Goal: Navigation & Orientation: Find specific page/section

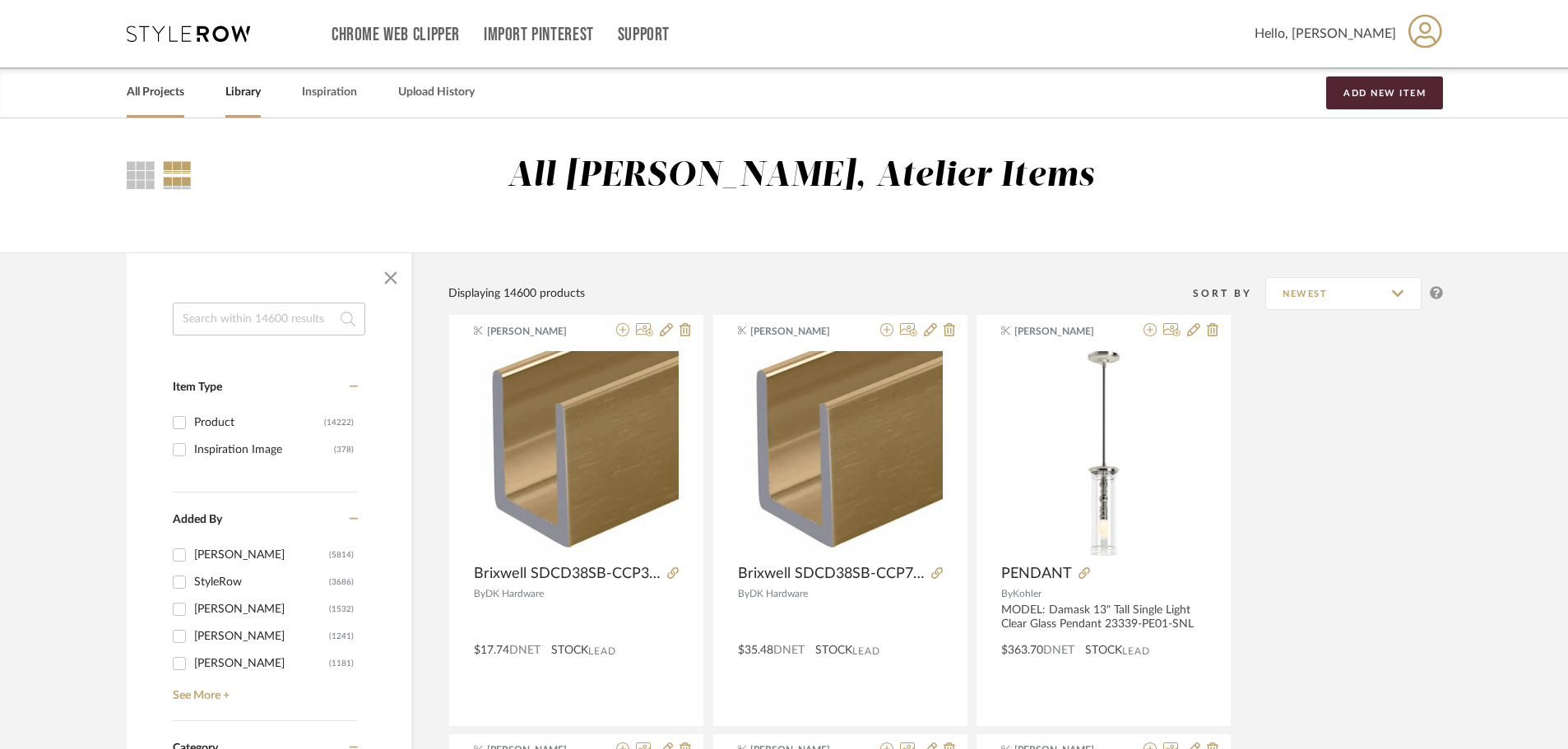
click at [161, 82] on link "All Projects" at bounding box center [155, 92] width 58 height 22
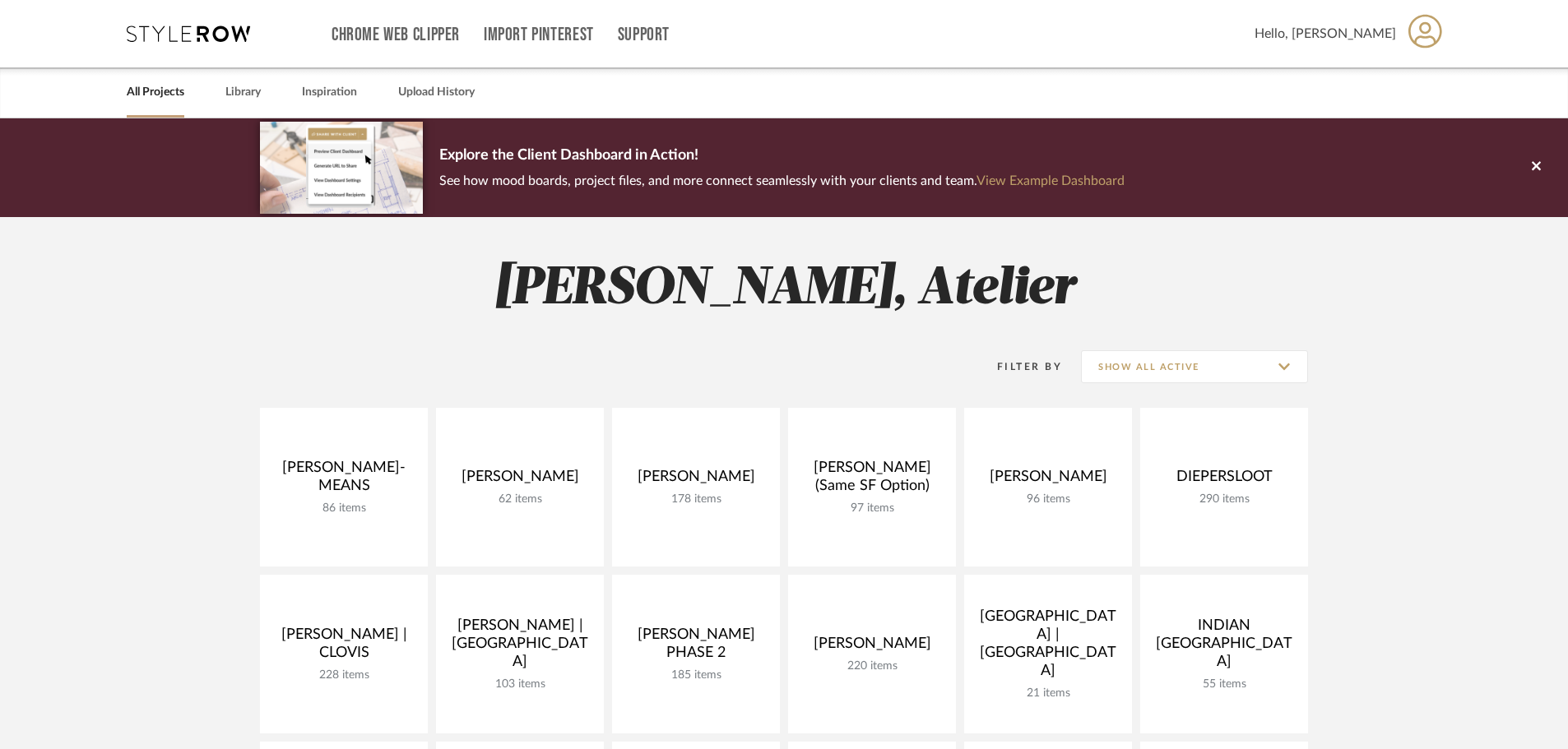
scroll to position [164, 0]
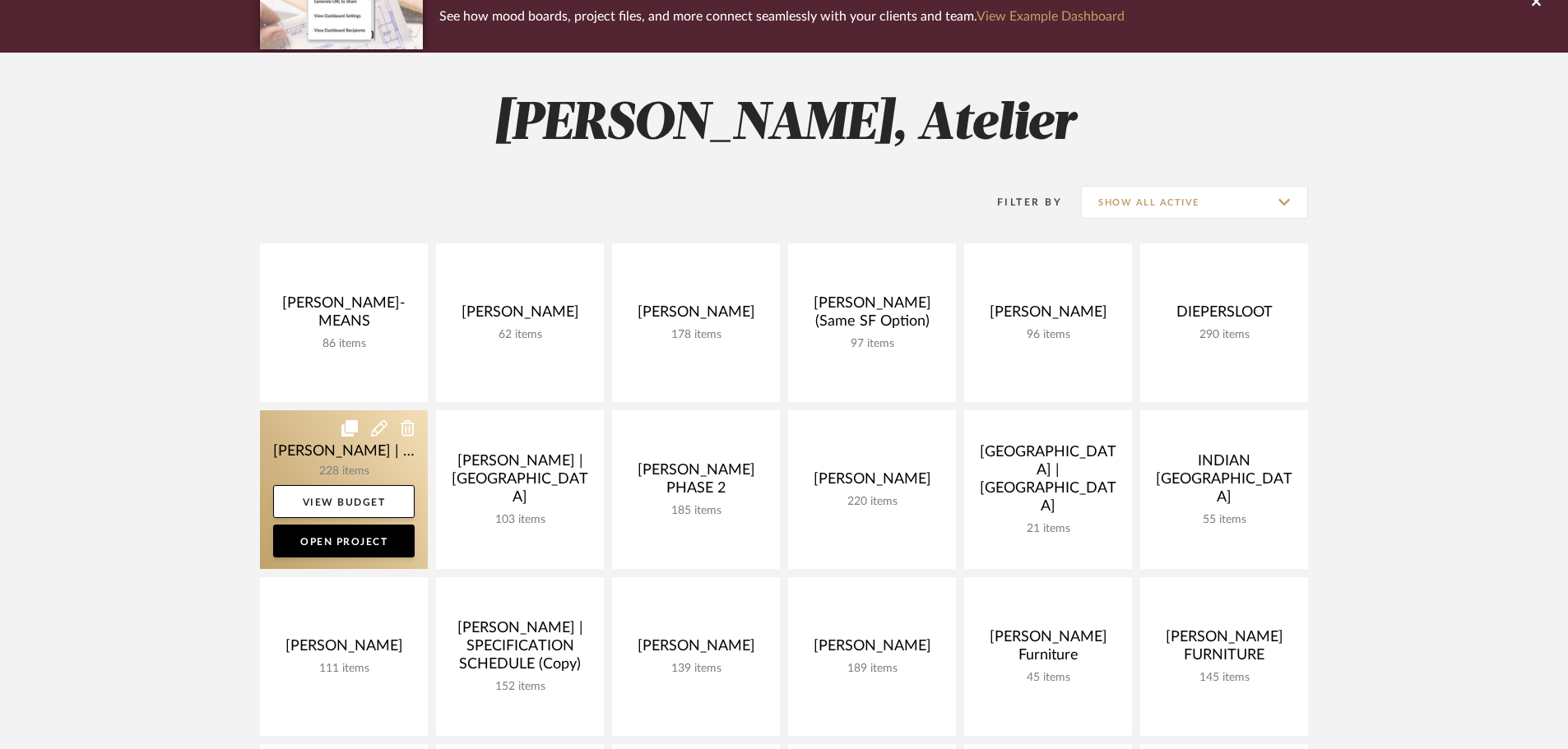
click at [302, 444] on link at bounding box center [344, 490] width 168 height 159
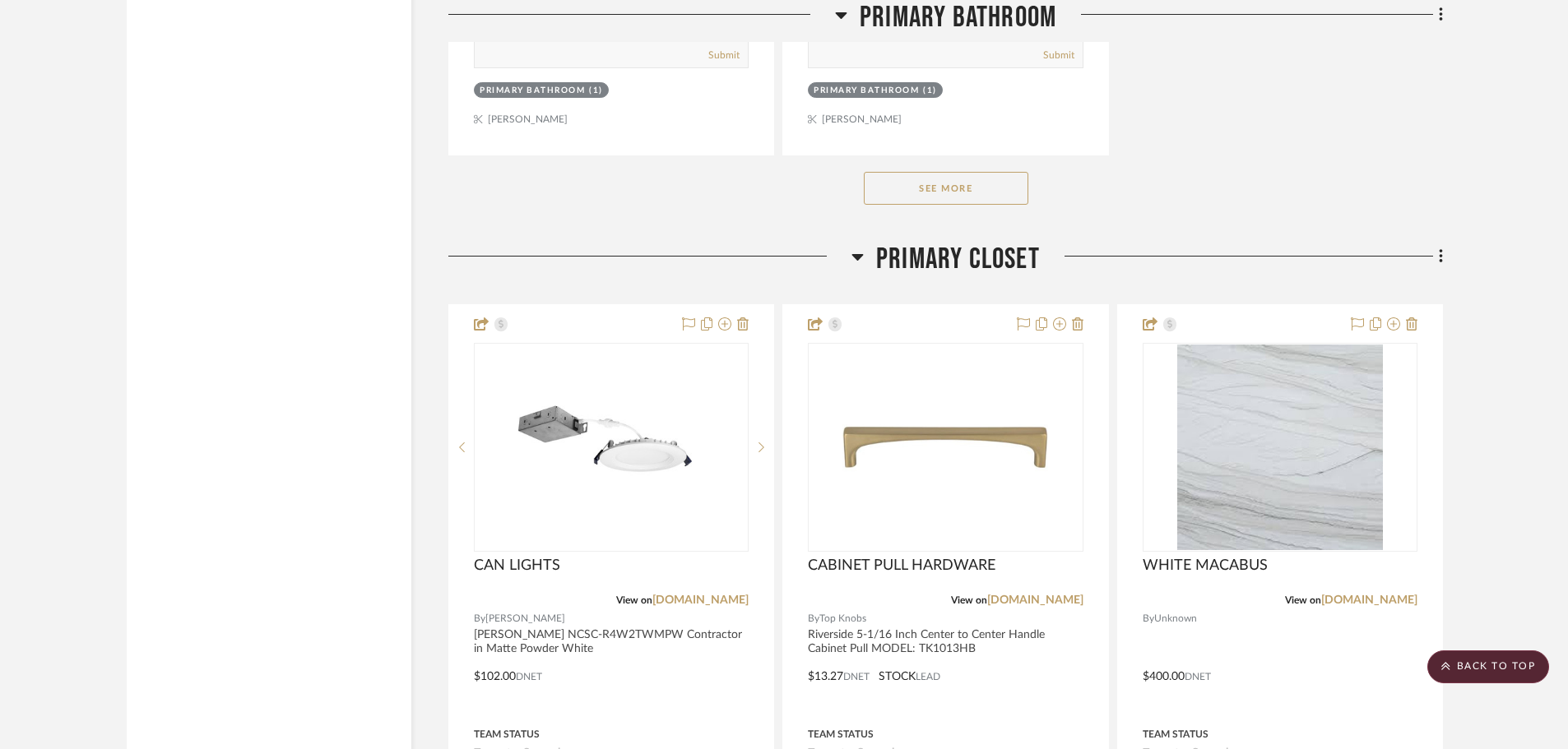
scroll to position [9871, 0]
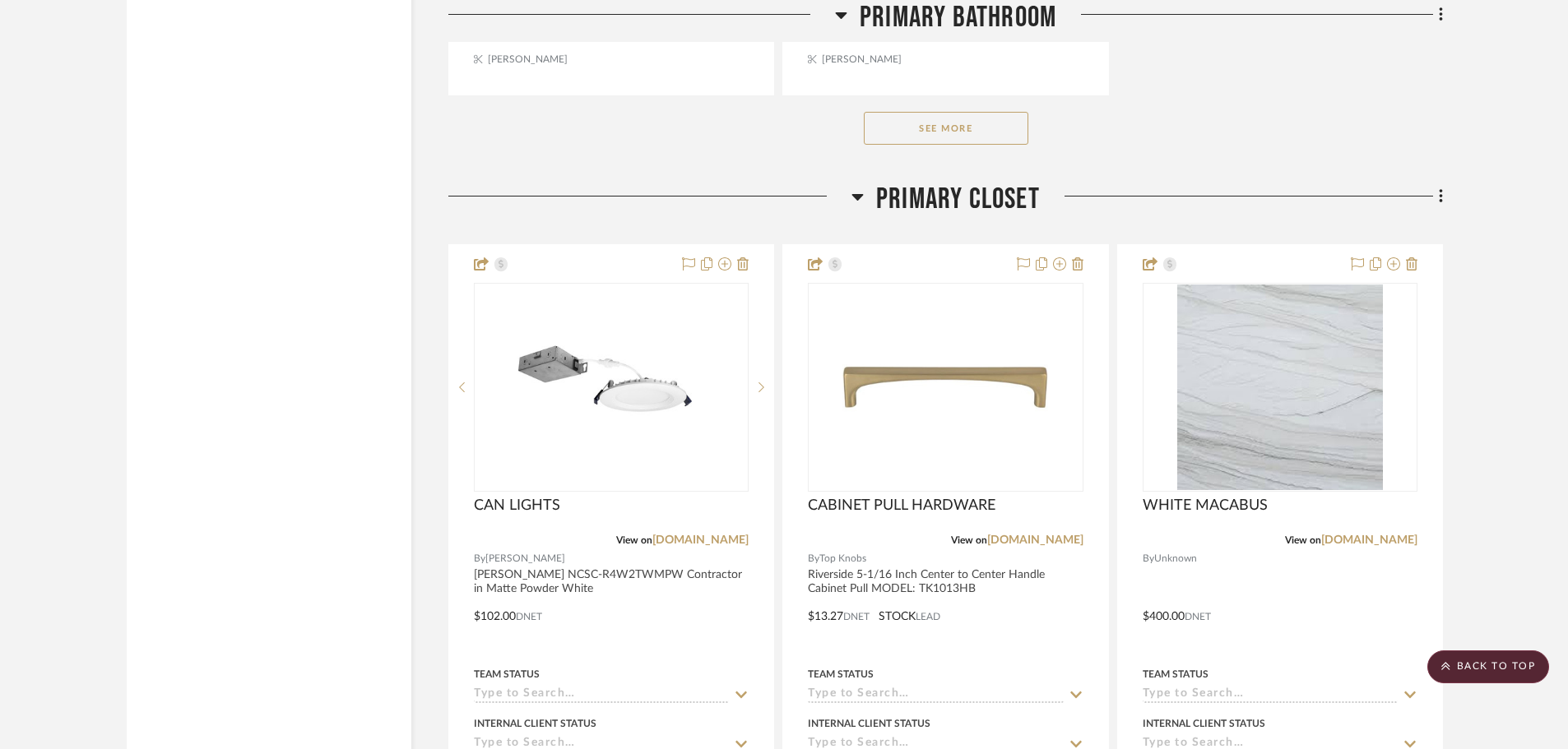
click at [959, 135] on button "See More" at bounding box center [946, 128] width 164 height 33
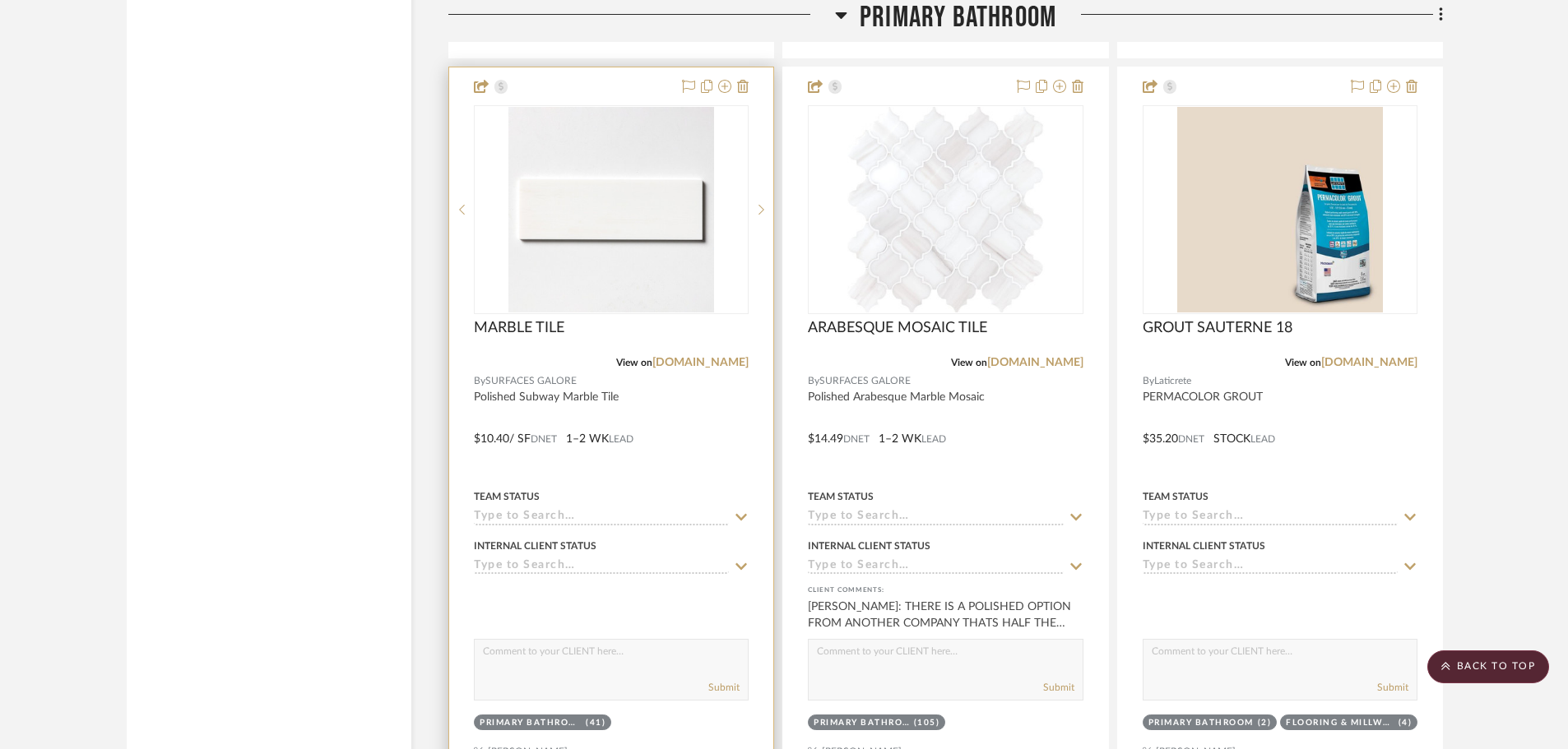
scroll to position [12091, 0]
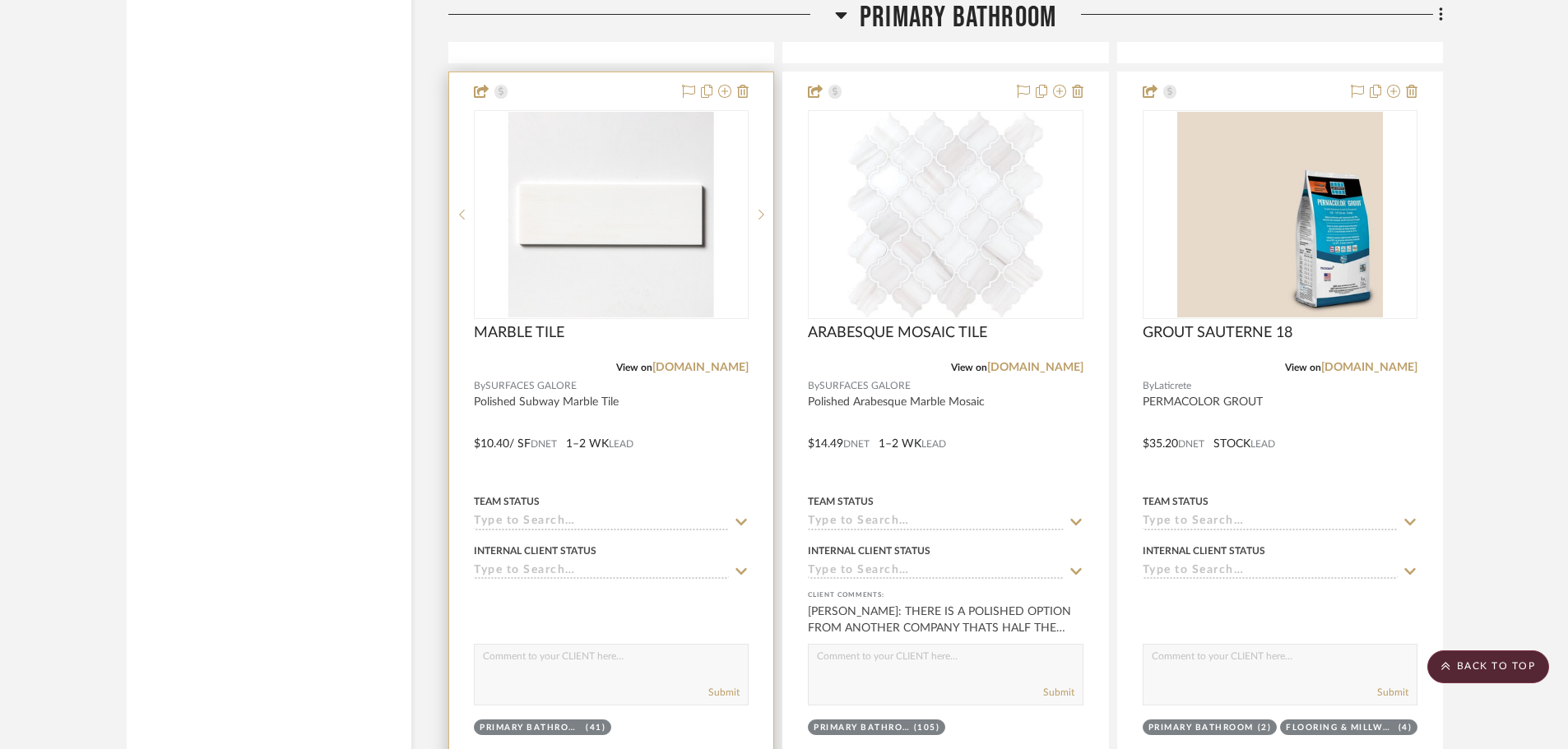
click at [733, 338] on div "MARBLE TILE" at bounding box center [611, 342] width 275 height 37
click at [618, 228] on img "0" at bounding box center [611, 214] width 206 height 206
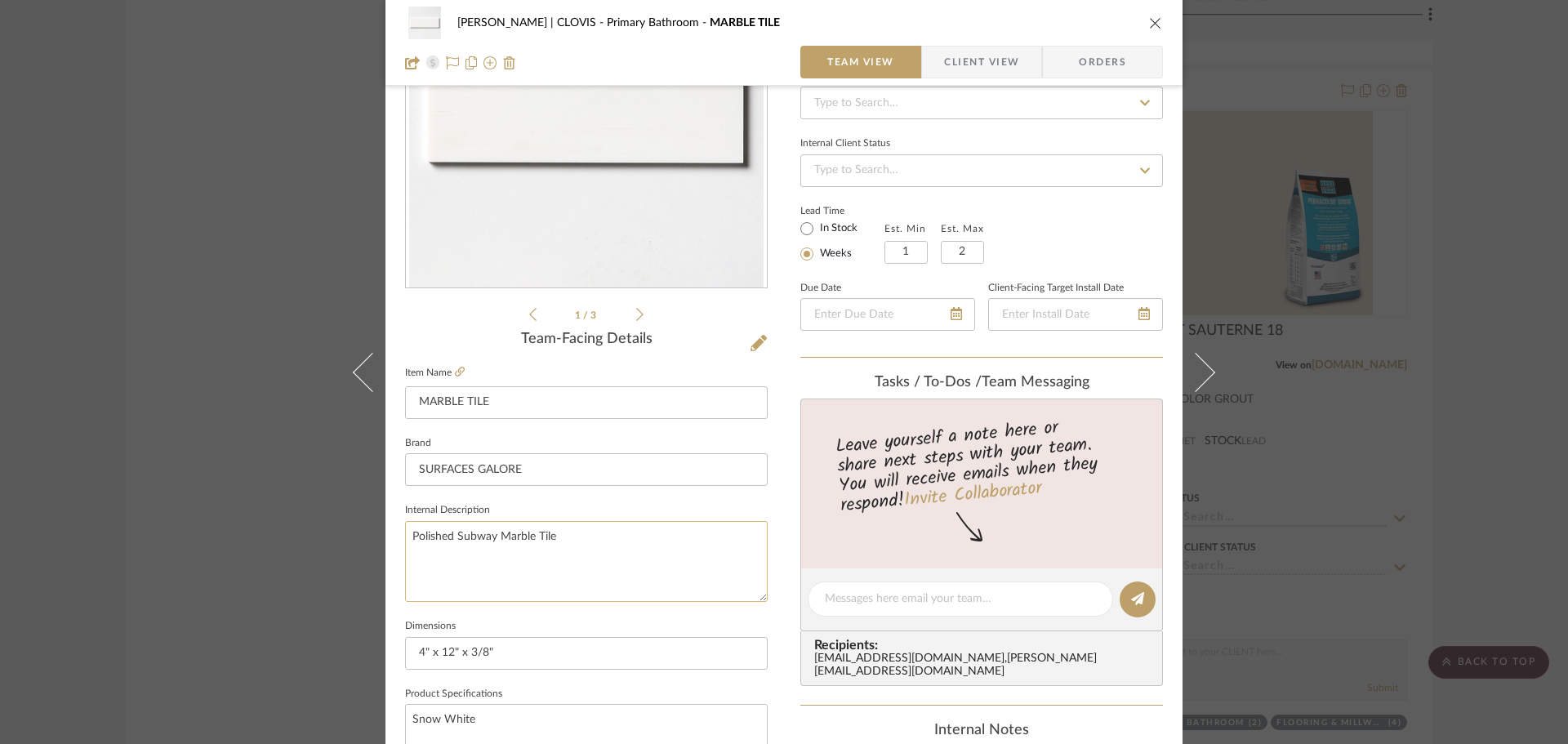
scroll to position [245, 0]
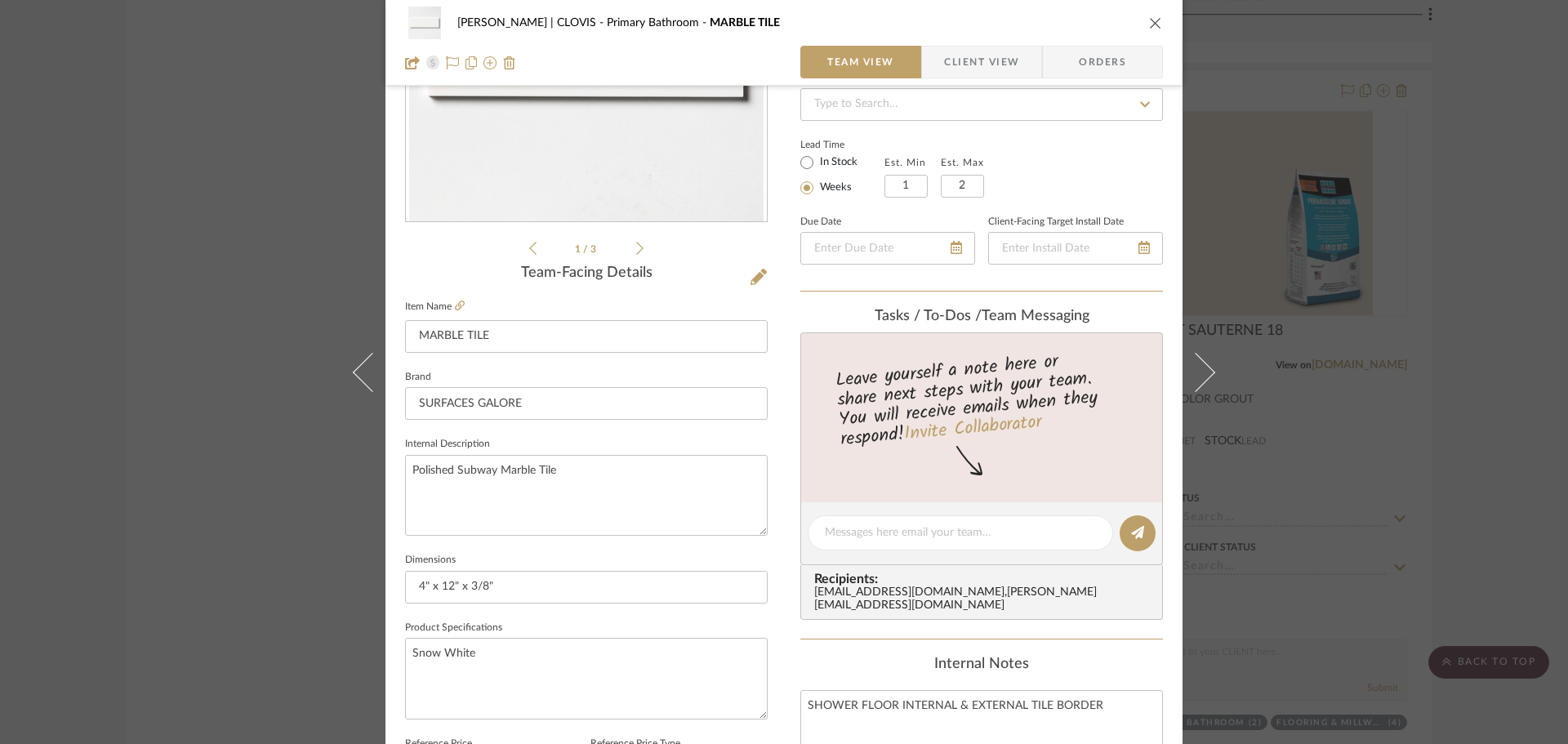
click at [1155, 25] on icon "close" at bounding box center [1155, 22] width 13 height 13
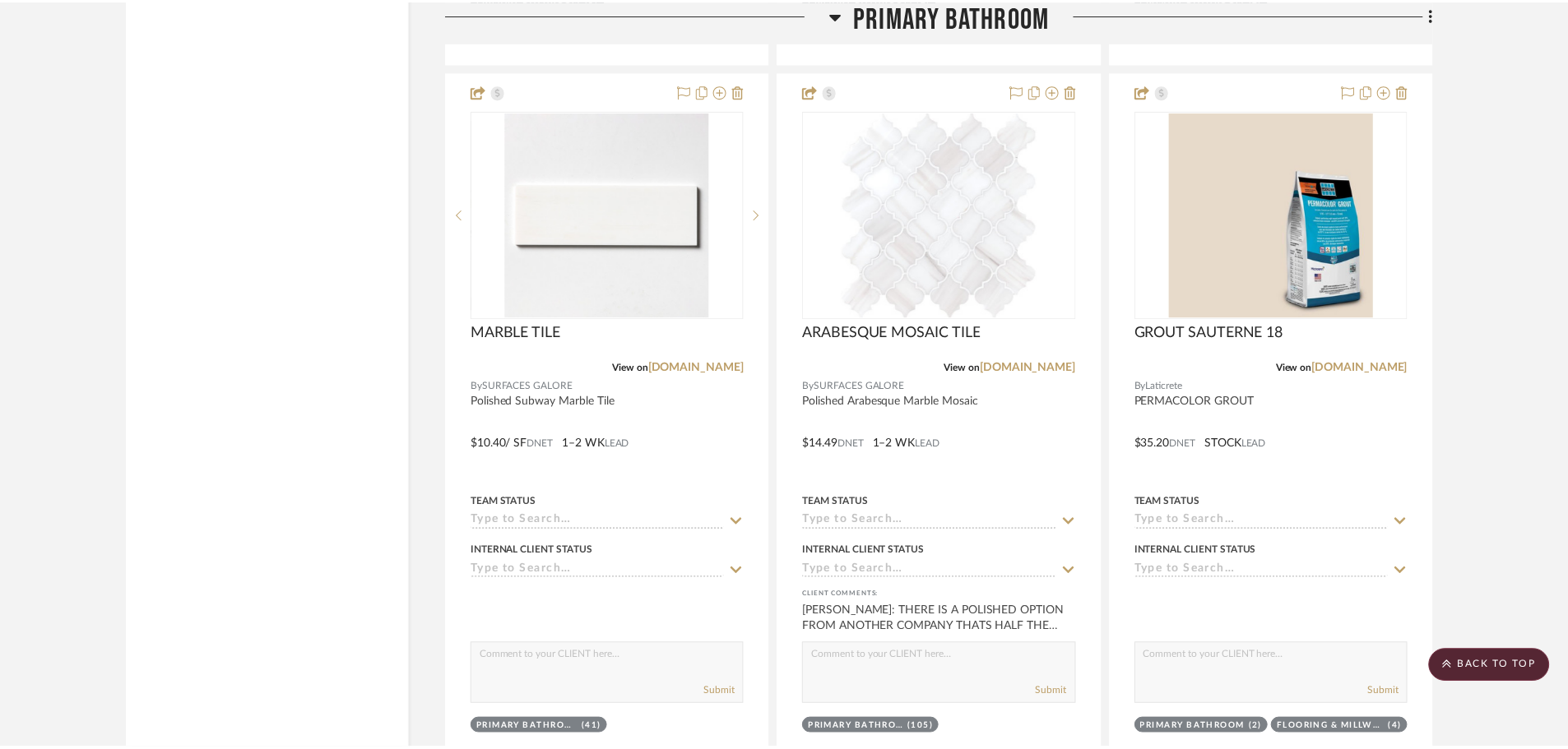
scroll to position [12091, 0]
